Goal: Transaction & Acquisition: Purchase product/service

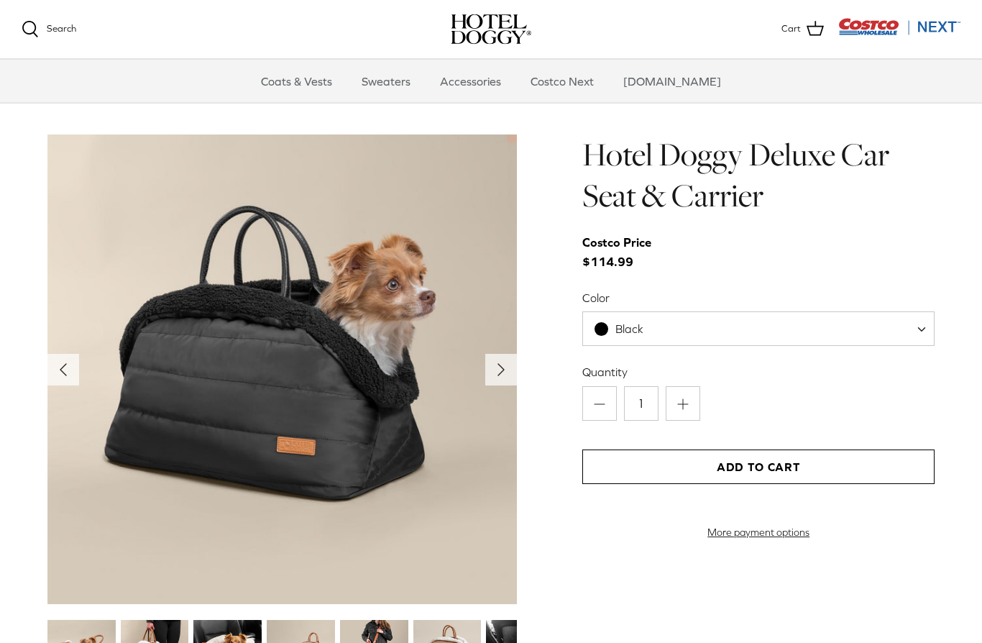
scroll to position [1376, 0]
click at [503, 368] on polyline "Next" at bounding box center [501, 370] width 6 height 12
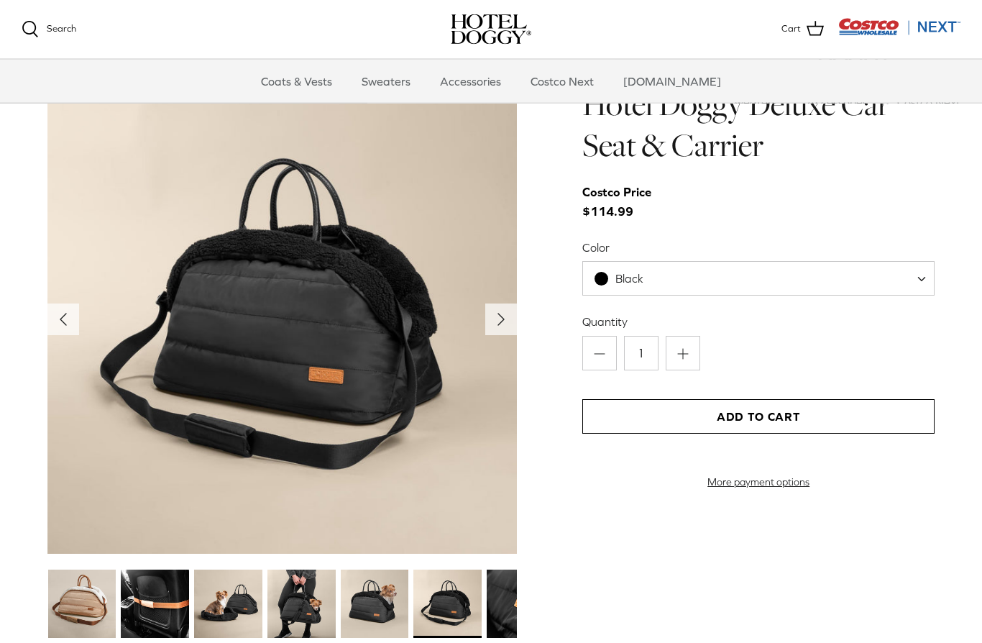
scroll to position [1453, 0]
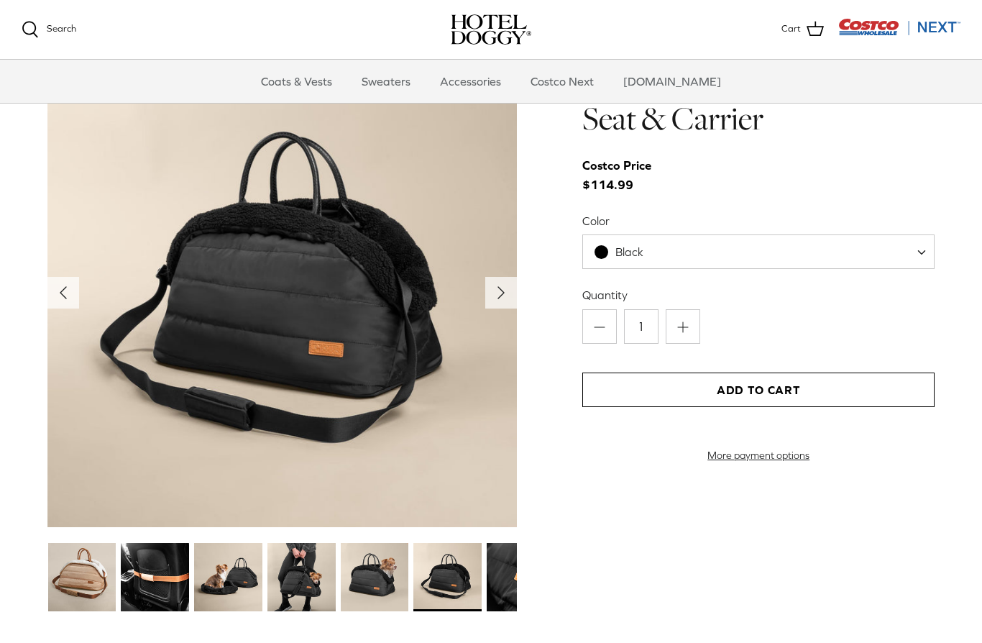
click at [506, 293] on icon "Right" at bounding box center [501, 292] width 23 height 23
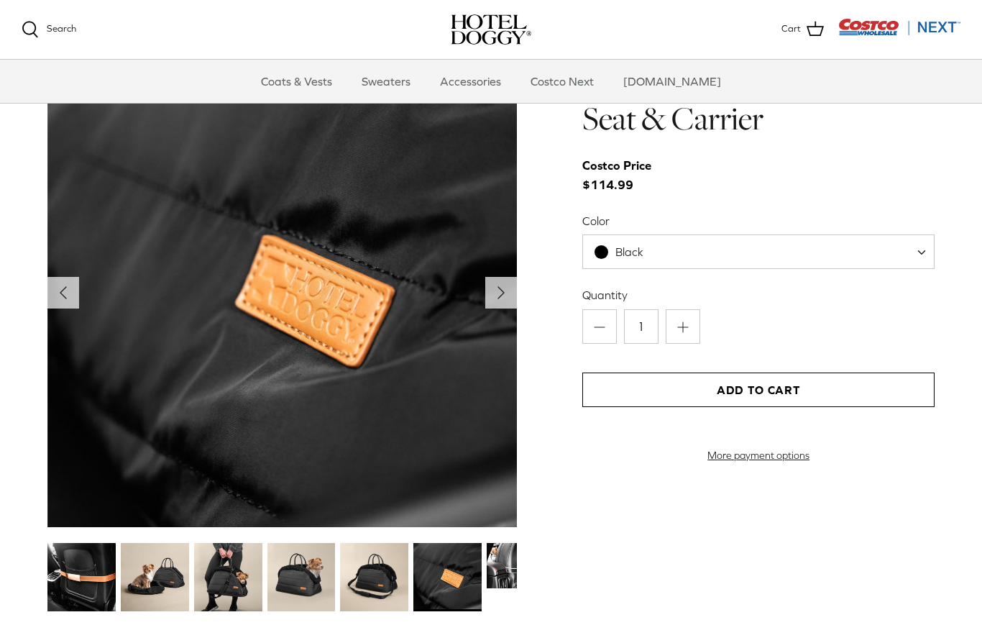
click at [508, 295] on icon "Right" at bounding box center [501, 292] width 23 height 23
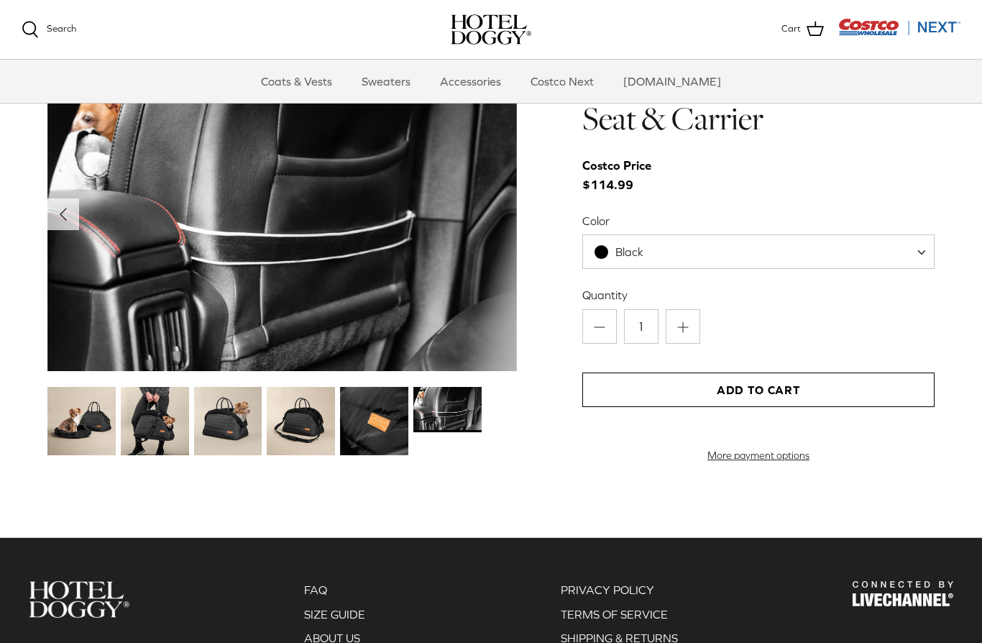
click at [396, 424] on img at bounding box center [374, 421] width 68 height 68
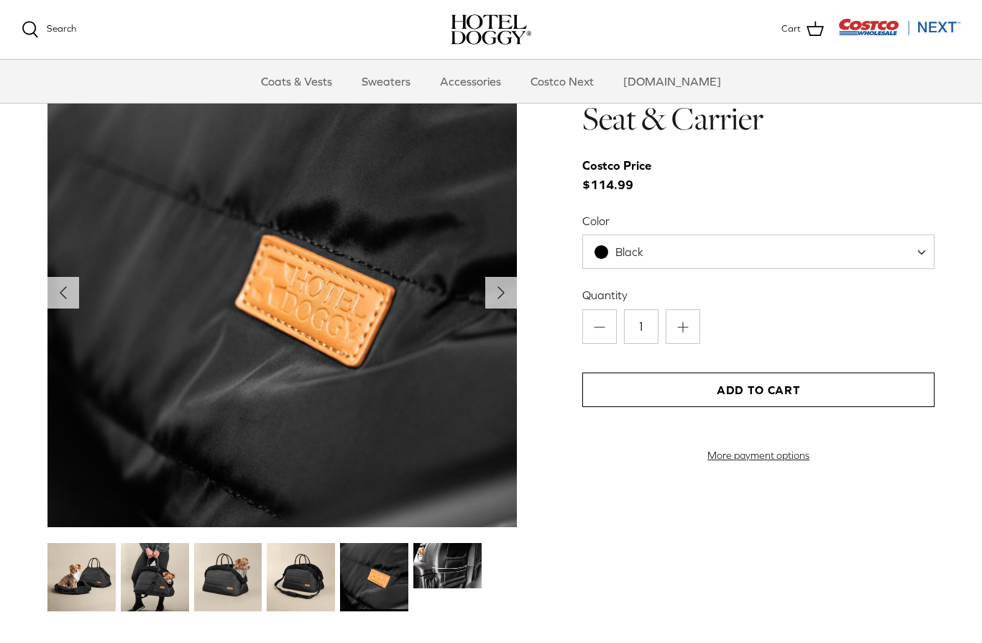
click at [304, 566] on img at bounding box center [301, 577] width 68 height 68
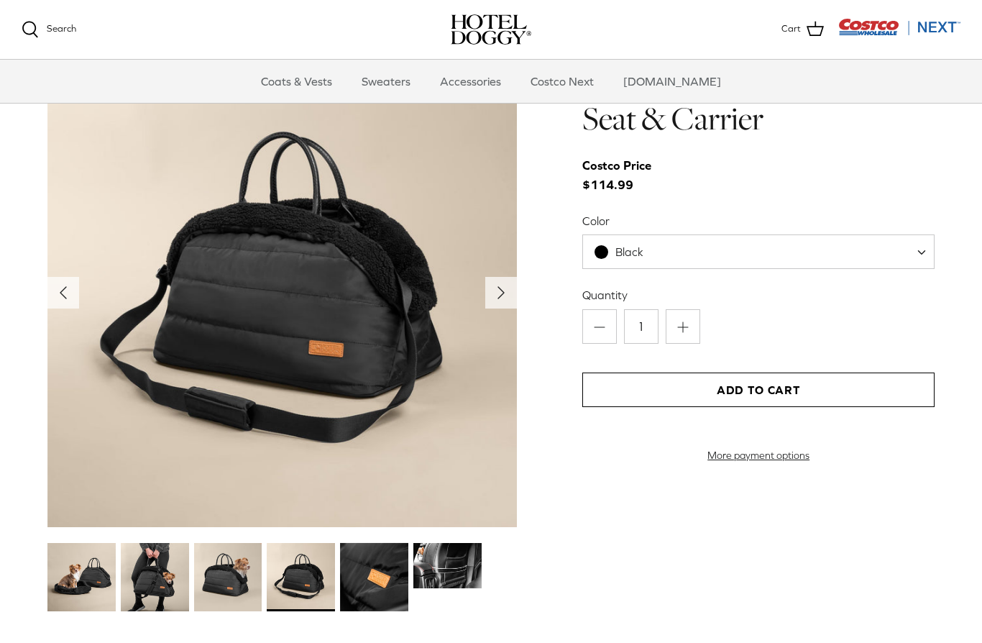
click at [229, 572] on img at bounding box center [228, 577] width 68 height 68
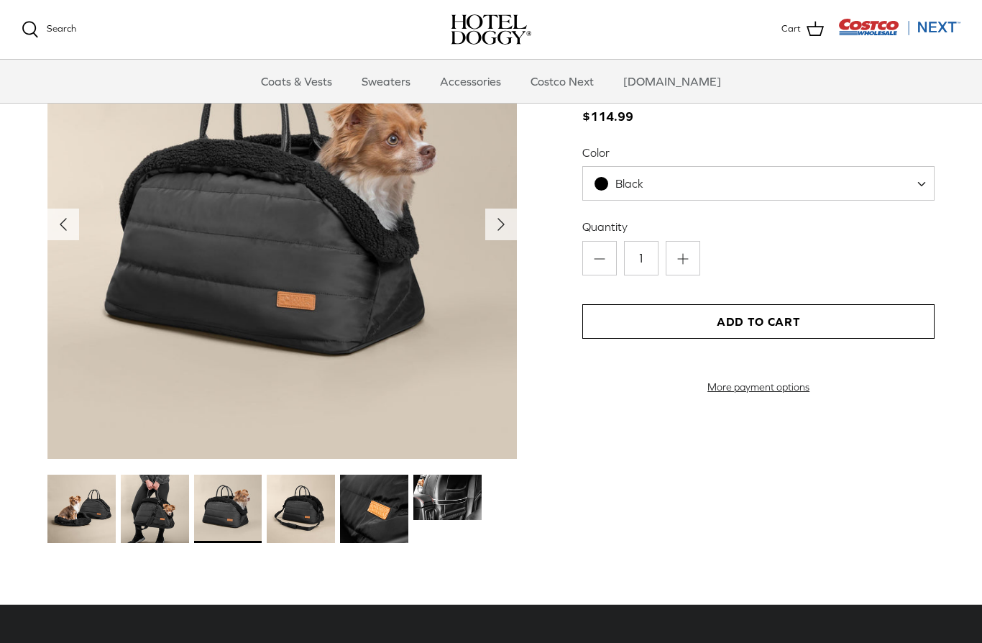
scroll to position [1427, 0]
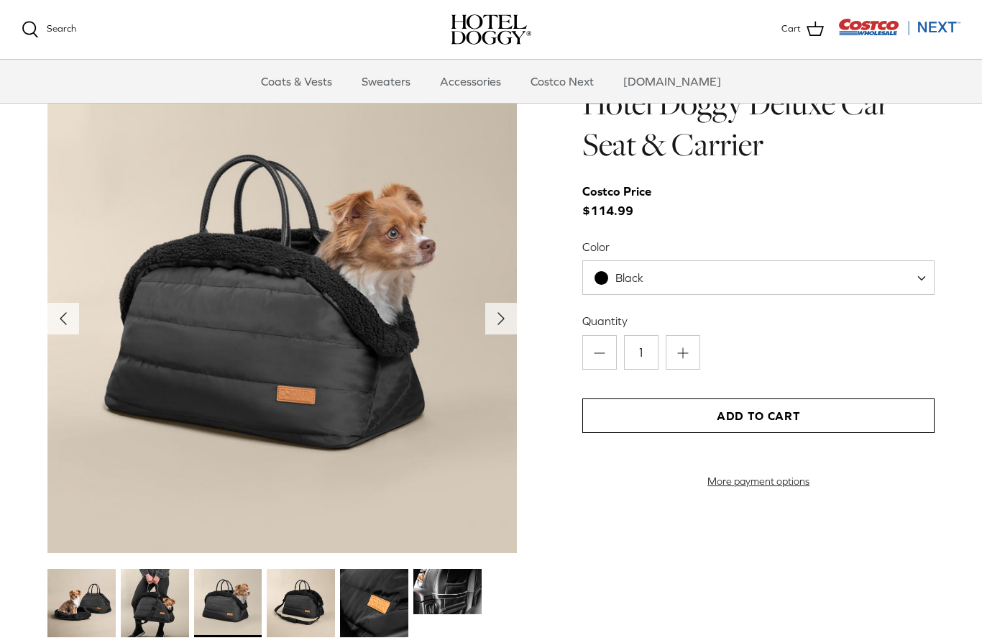
click at [900, 278] on span "Black" at bounding box center [759, 277] width 352 height 35
click at [813, 280] on span "Black" at bounding box center [759, 277] width 352 height 35
select select "Tan"
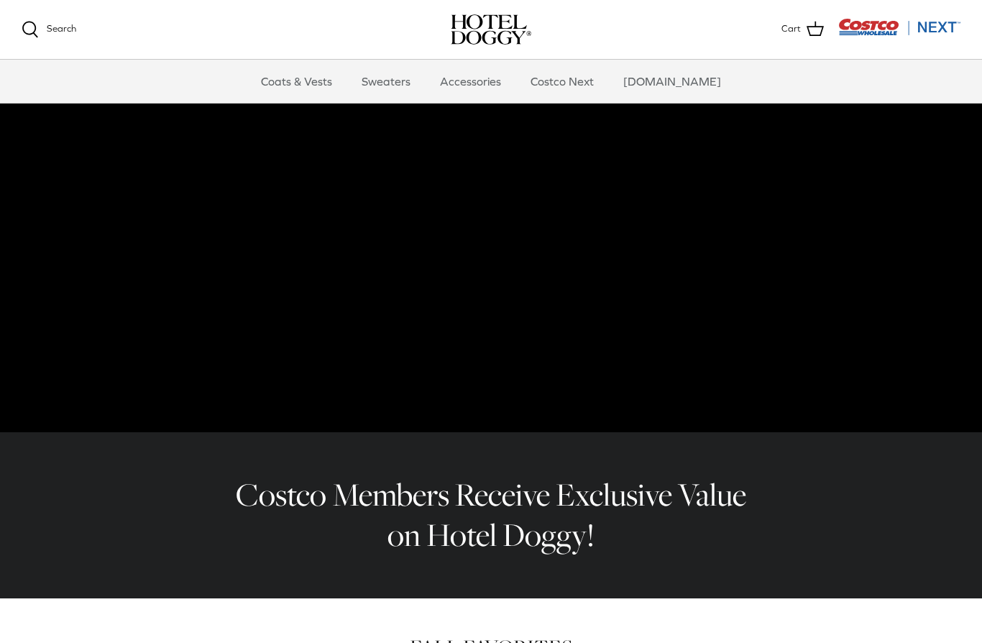
scroll to position [95, 0]
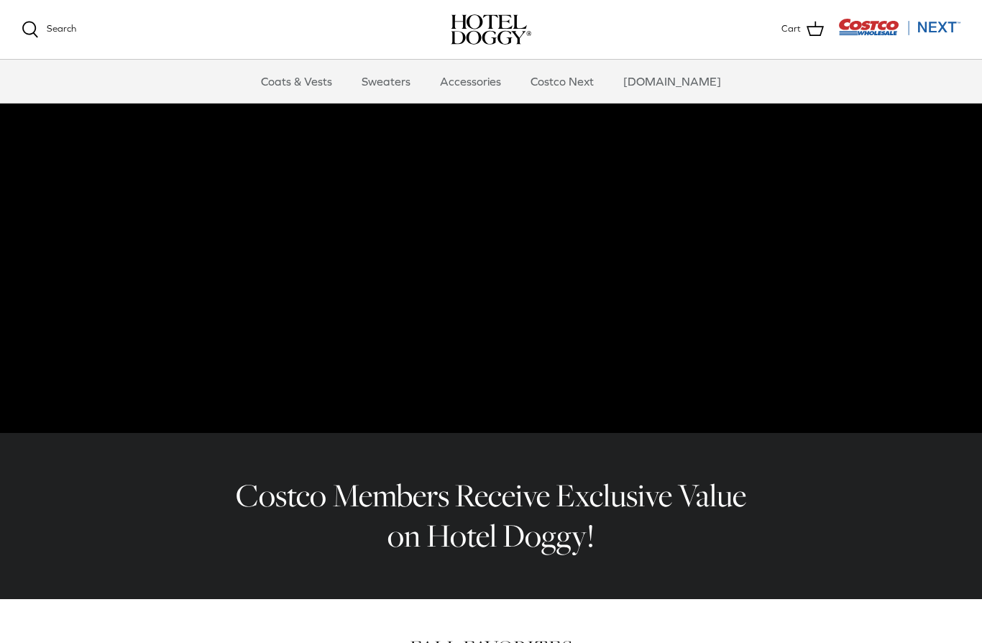
click at [501, 85] on link "Accessories" at bounding box center [470, 81] width 87 height 43
